Goal: Task Accomplishment & Management: Manage account settings

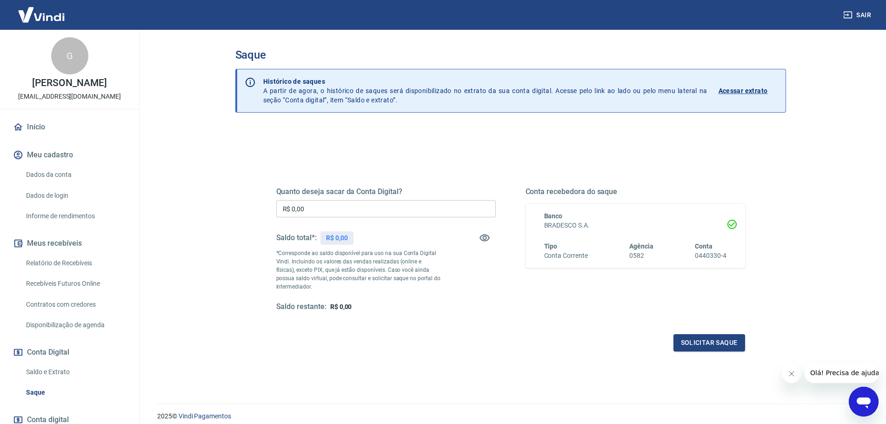
click at [460, 325] on div "Quanto deseja sacar da Conta Digital? R$ 0,00 ​ Saldo total*: R$ 0,00 *Correspo…" at bounding box center [510, 258] width 469 height 186
click at [325, 210] on input "R$ 0,00" at bounding box center [385, 208] width 219 height 17
type input "R$ 3.000,00"
click at [719, 342] on button "Solicitar saque" at bounding box center [709, 342] width 72 height 17
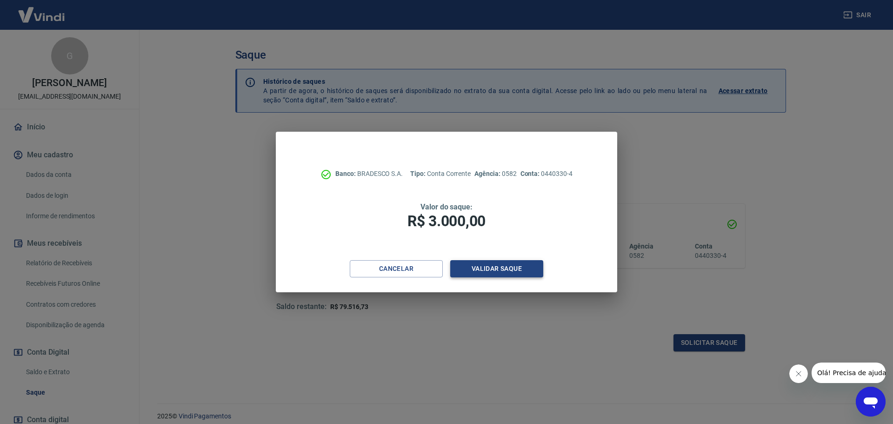
click at [520, 267] on button "Validar saque" at bounding box center [496, 268] width 93 height 17
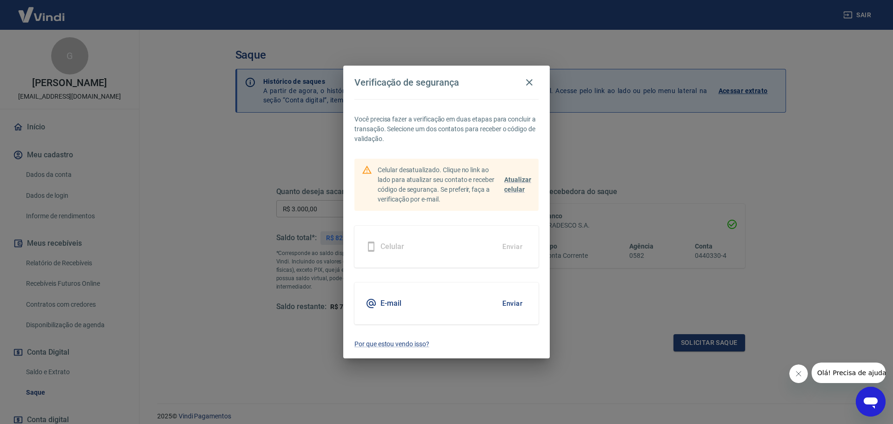
click at [386, 305] on h5 "E-mail" at bounding box center [390, 302] width 21 height 9
click at [503, 300] on button "Enviar" at bounding box center [512, 303] width 30 height 20
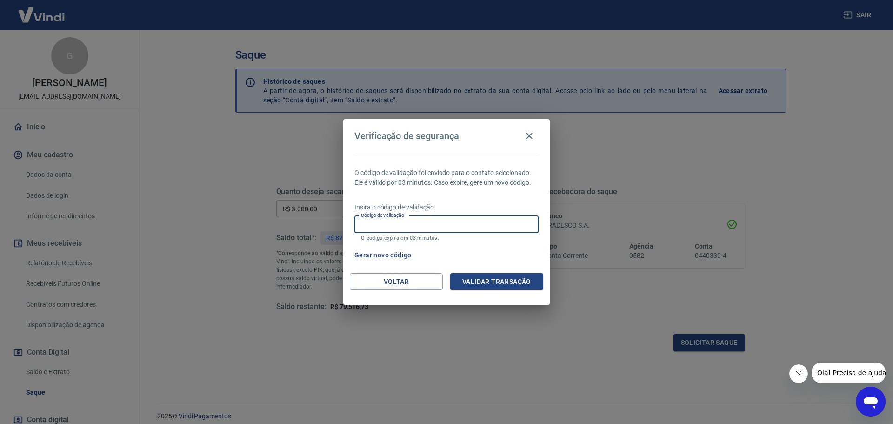
click at [442, 225] on input "Código de validação" at bounding box center [446, 224] width 184 height 17
type input "303524"
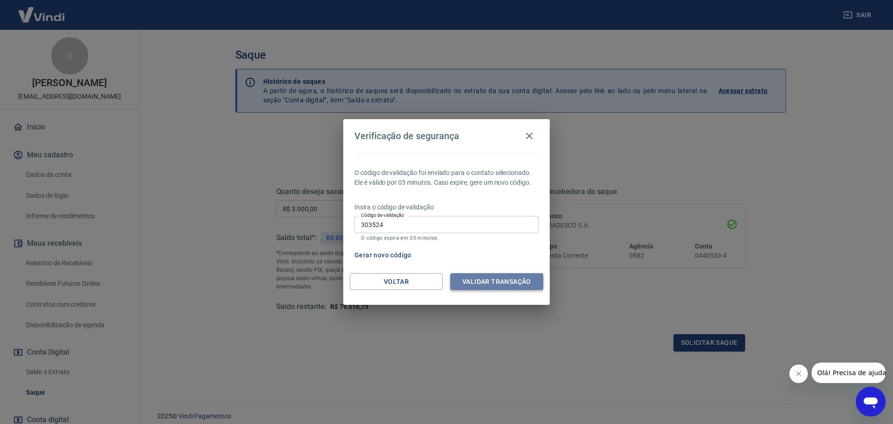
click at [497, 281] on button "Validar transação" at bounding box center [496, 281] width 93 height 17
